Goal: Information Seeking & Learning: Learn about a topic

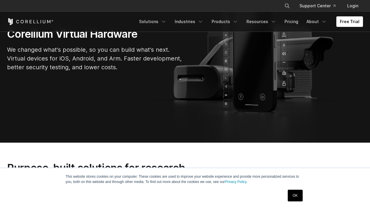
scroll to position [88, 0]
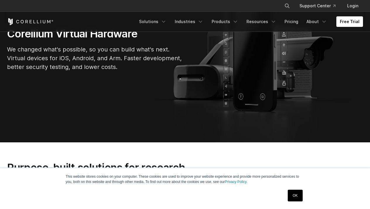
click at [298, 196] on link "OK" at bounding box center [295, 196] width 15 height 12
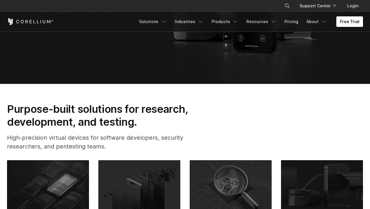
scroll to position [0, 0]
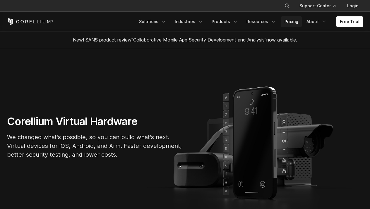
click at [291, 19] on link "Pricing" at bounding box center [291, 21] width 21 height 11
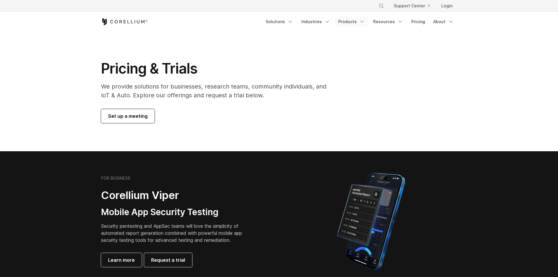
click at [344, 25] on link "Products" at bounding box center [352, 21] width 34 height 11
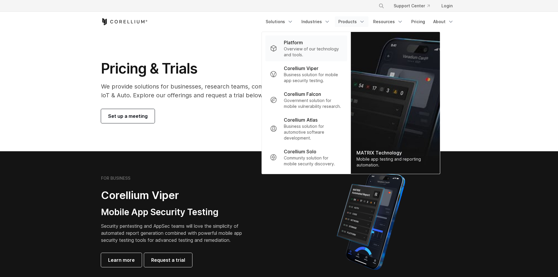
click at [305, 49] on p "Overview of our technology and tools." at bounding box center [313, 52] width 58 height 12
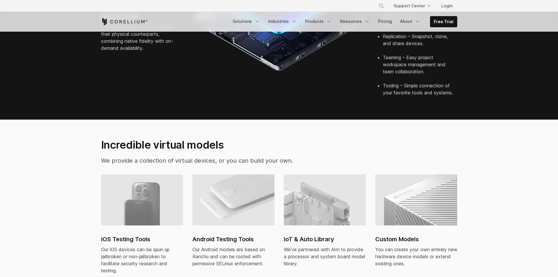
scroll to position [410, 0]
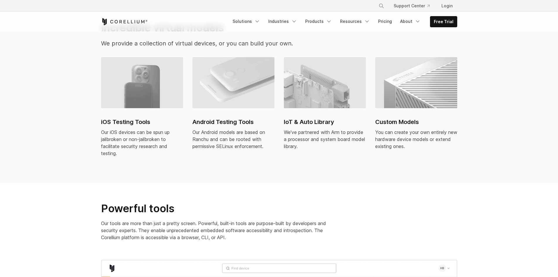
click at [137, 117] on h2 "iOS Testing Tools" at bounding box center [142, 121] width 82 height 9
click at [328, 21] on link "Products" at bounding box center [319, 21] width 34 height 11
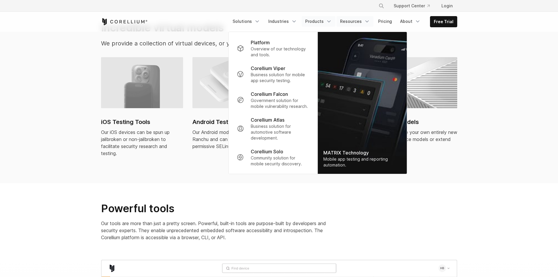
click at [362, 20] on link "Resources" at bounding box center [354, 21] width 37 height 11
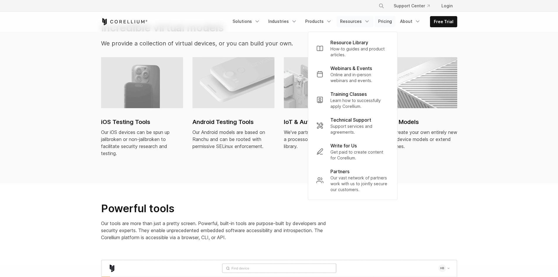
click at [383, 22] on link "Pricing" at bounding box center [384, 21] width 21 height 11
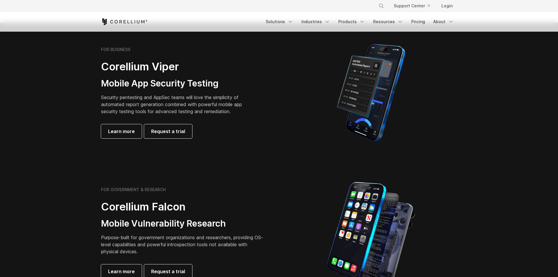
scroll to position [146, 0]
